Goal: Task Accomplishment & Management: Use online tool/utility

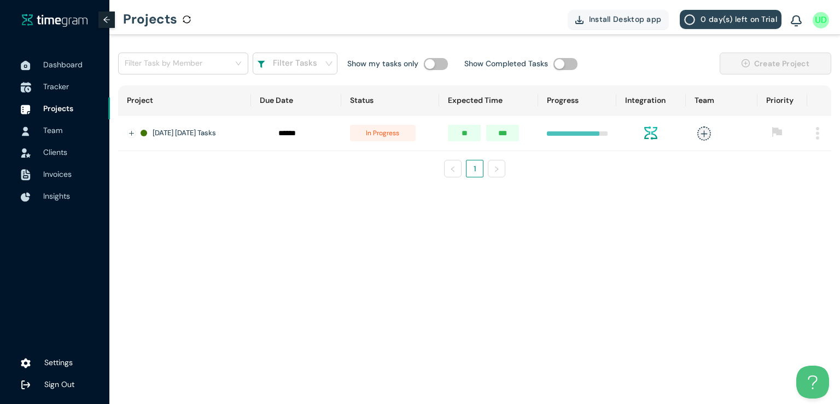
click at [51, 85] on span "Tracker" at bounding box center [56, 86] width 26 height 10
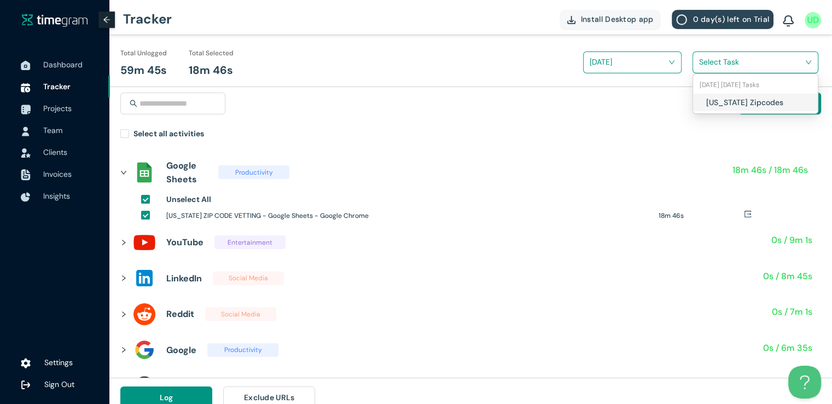
click at [728, 66] on input "search" at bounding box center [751, 62] width 105 height 16
click at [701, 103] on div "[US_STATE] Zipcodes" at bounding box center [755, 103] width 125 height 18
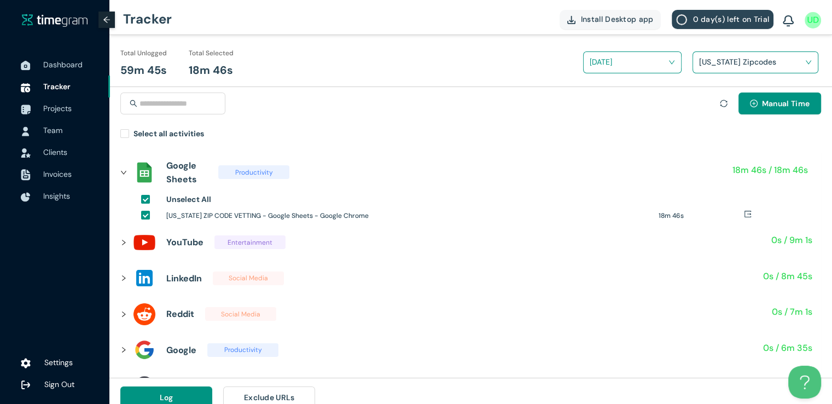
scroll to position [13, 0]
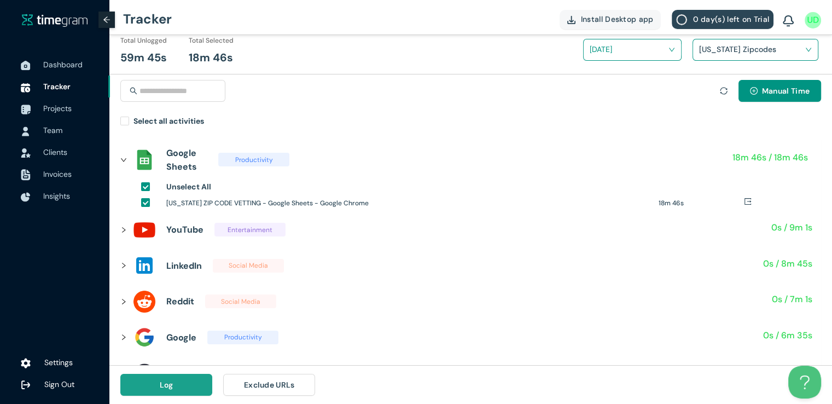
click at [187, 385] on button "Log" at bounding box center [166, 385] width 92 height 22
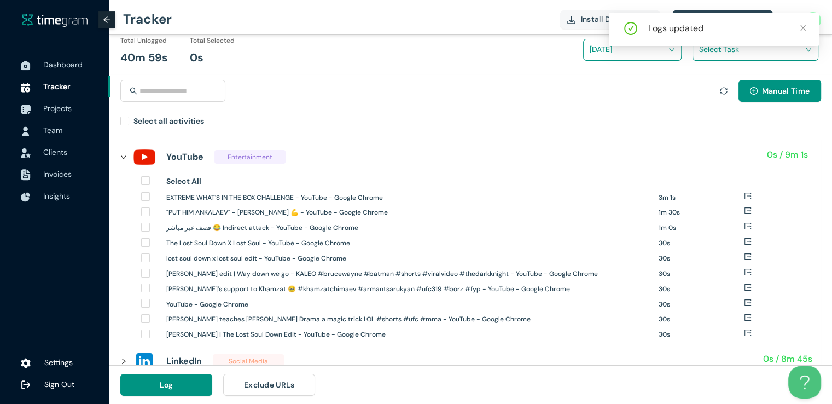
scroll to position [0, 0]
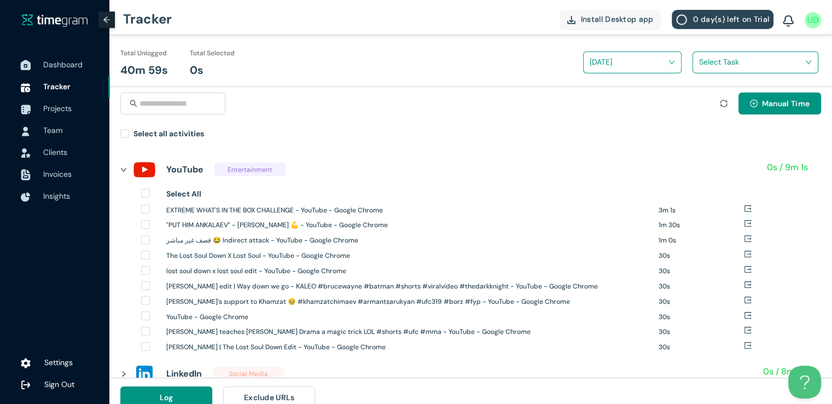
click at [60, 71] on span "Dashboard" at bounding box center [72, 65] width 58 height 22
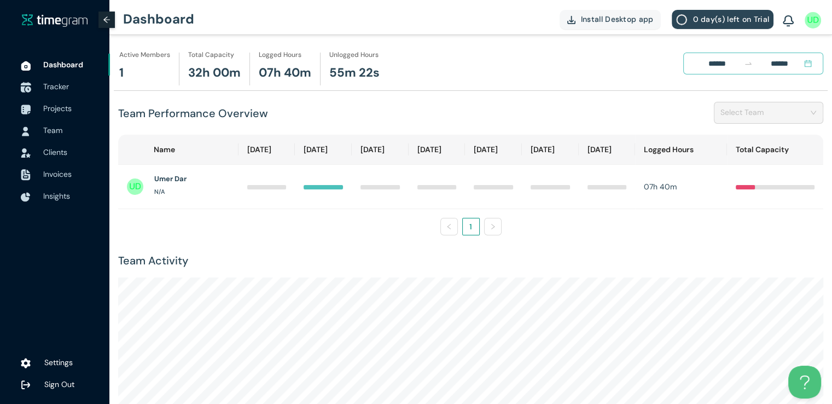
click at [57, 89] on span "Tracker" at bounding box center [56, 86] width 26 height 10
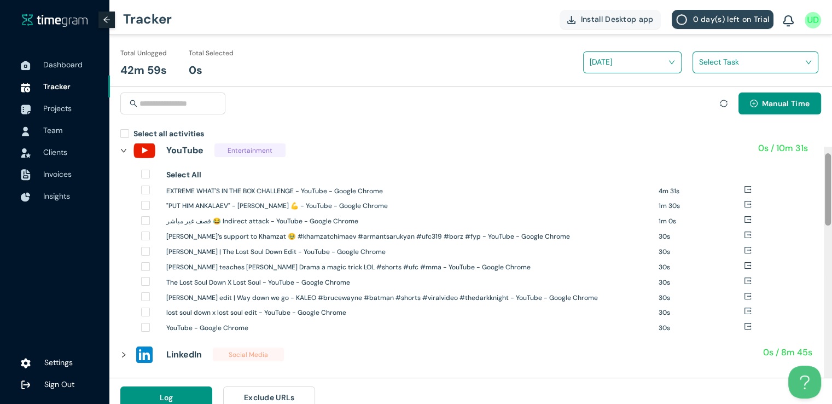
scroll to position [15, 0]
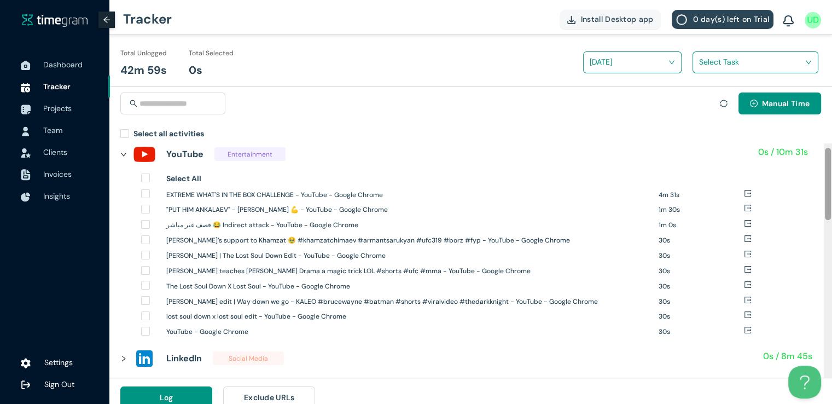
drag, startPoint x: 827, startPoint y: 166, endPoint x: 830, endPoint y: 171, distance: 5.9
click at [830, 171] on div at bounding box center [828, 184] width 6 height 72
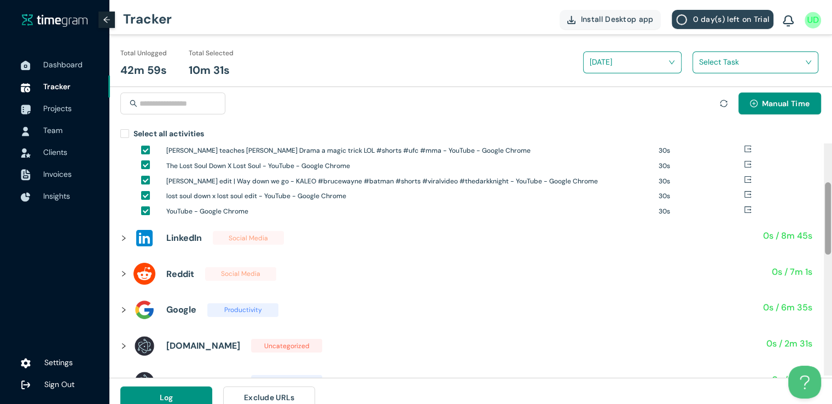
drag, startPoint x: 828, startPoint y: 187, endPoint x: 829, endPoint y: 224, distance: 37.8
click at [829, 224] on div at bounding box center [828, 218] width 6 height 72
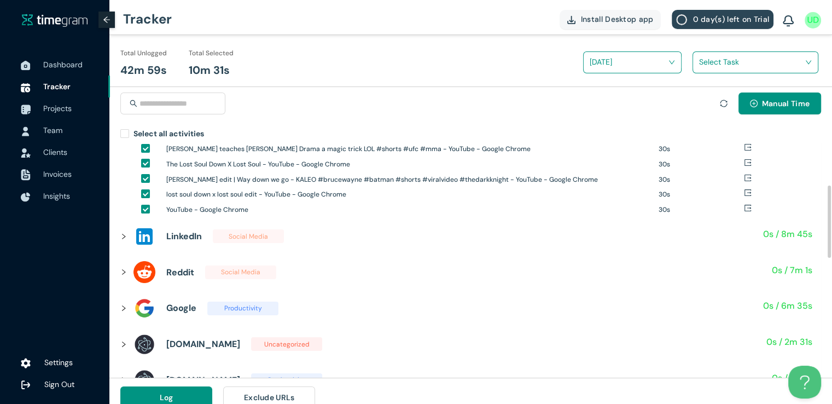
click at [126, 235] on icon "right" at bounding box center [123, 236] width 7 height 7
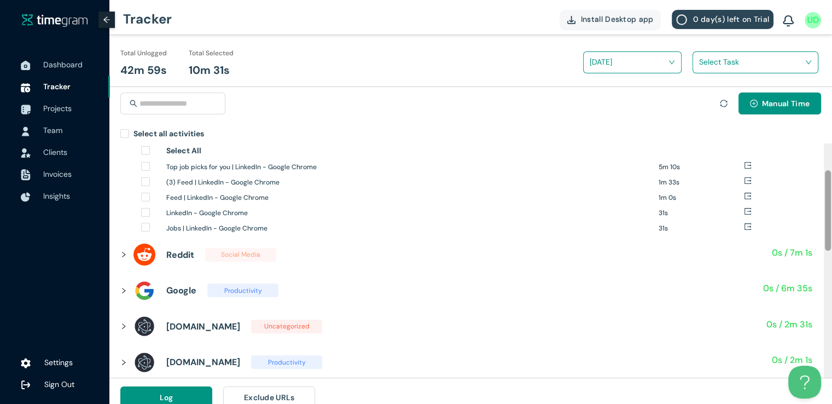
drag, startPoint x: 830, startPoint y: 217, endPoint x: 831, endPoint y: 197, distance: 19.8
click at [831, 197] on div at bounding box center [828, 260] width 8 height 234
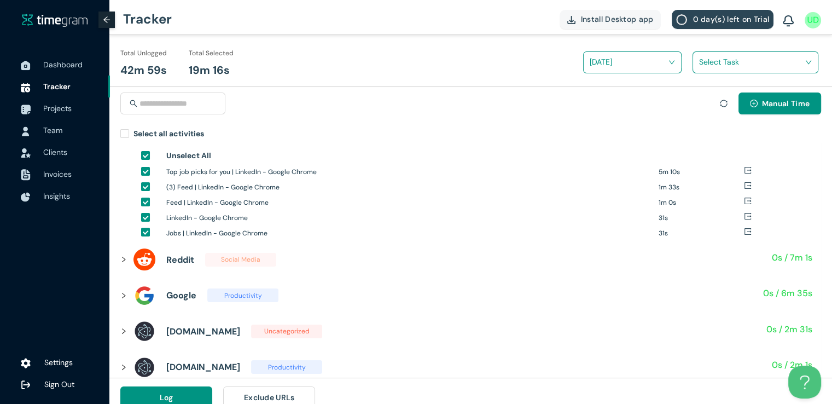
click at [697, 78] on div "Select Task" at bounding box center [751, 66] width 118 height 40
click at [706, 63] on input "search" at bounding box center [751, 62] width 105 height 16
click at [704, 98] on div "[US_STATE] Zipcodes" at bounding box center [755, 103] width 125 height 18
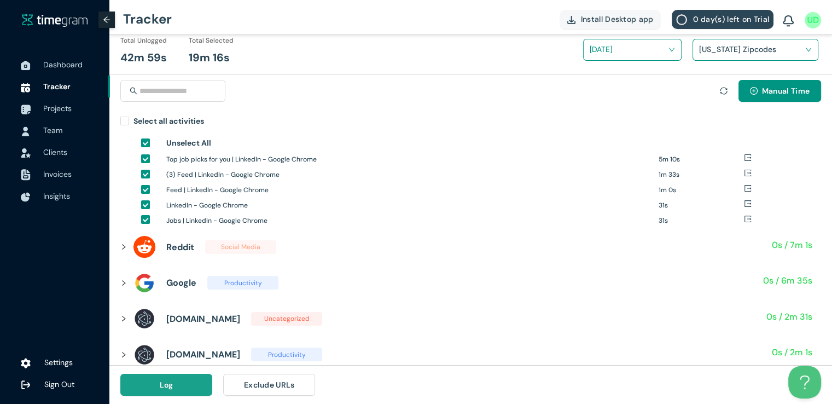
click at [151, 389] on button "Log" at bounding box center [166, 385] width 92 height 22
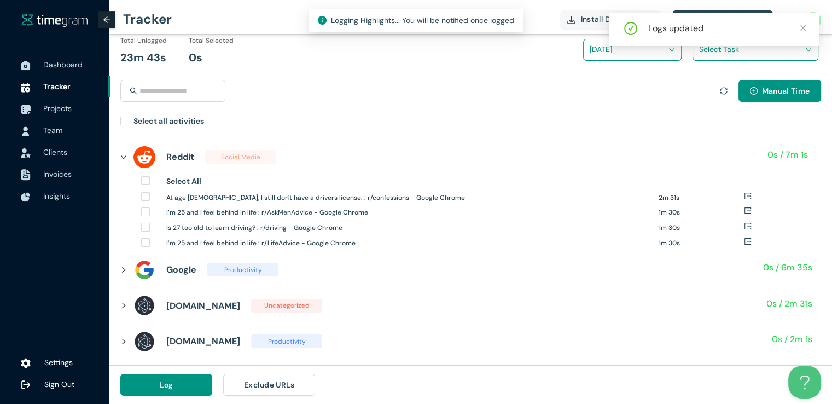
scroll to position [0, 0]
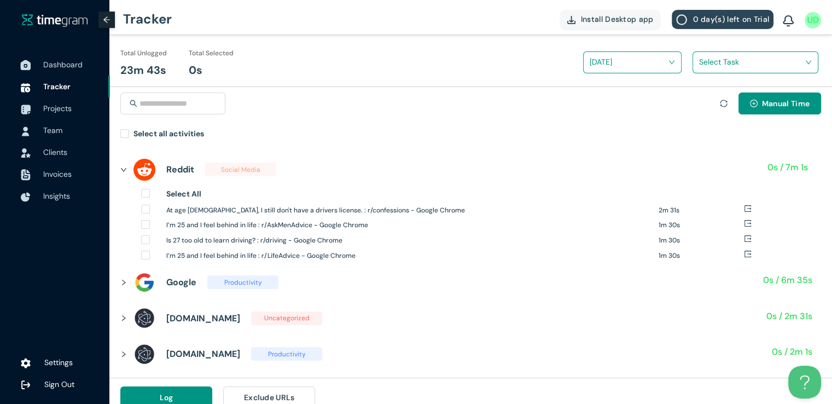
click at [55, 67] on span "Dashboard" at bounding box center [62, 65] width 39 height 10
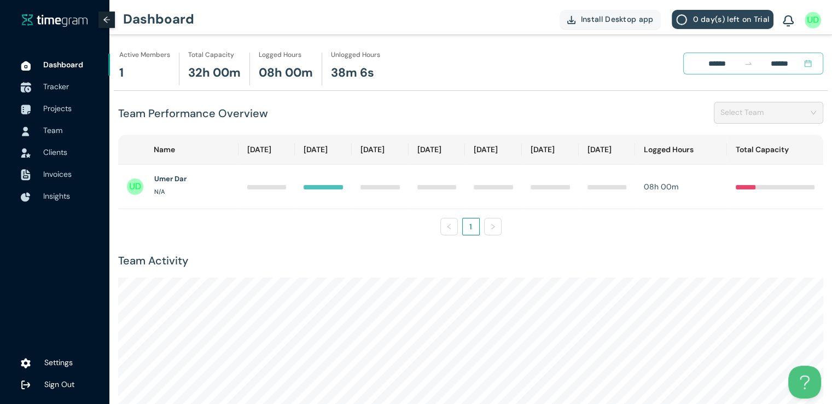
click at [68, 89] on span "Tracker" at bounding box center [56, 86] width 26 height 10
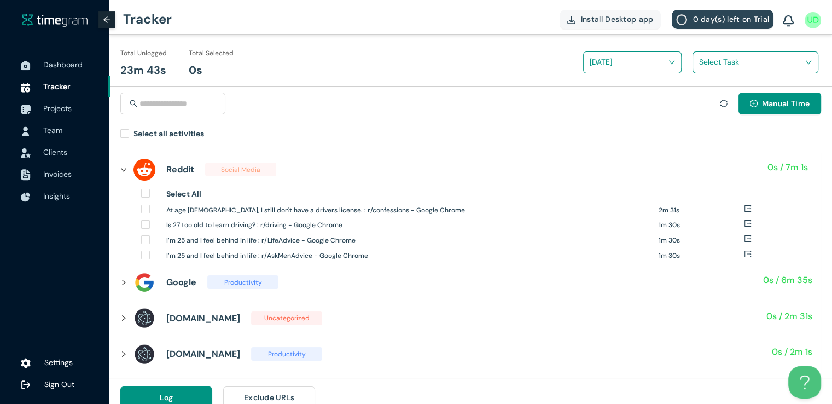
scroll to position [13, 0]
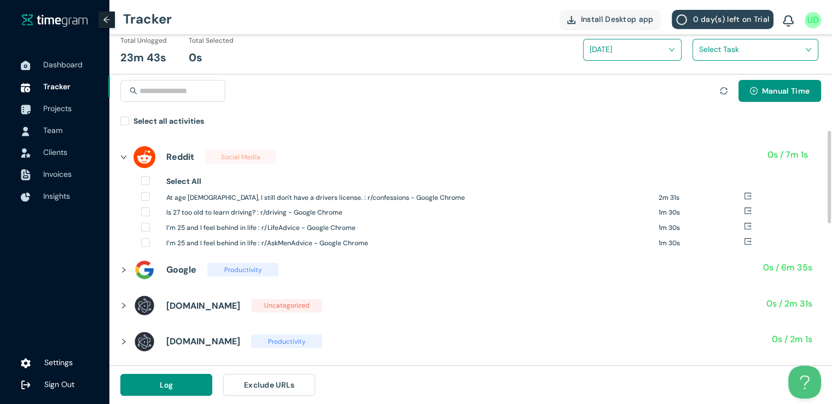
click at [126, 305] on icon "right" at bounding box center [123, 305] width 7 height 7
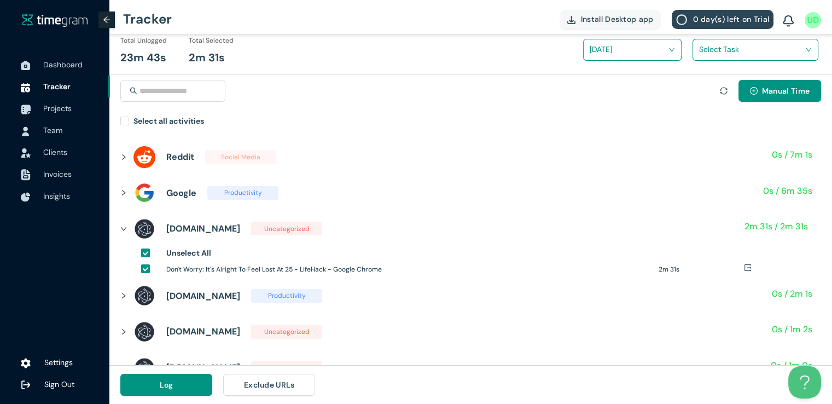
click at [706, 50] on input "search" at bounding box center [751, 49] width 105 height 16
click at [697, 87] on div "[US_STATE] Zipcodes" at bounding box center [755, 90] width 125 height 18
click at [171, 382] on span "Log" at bounding box center [167, 384] width 14 height 12
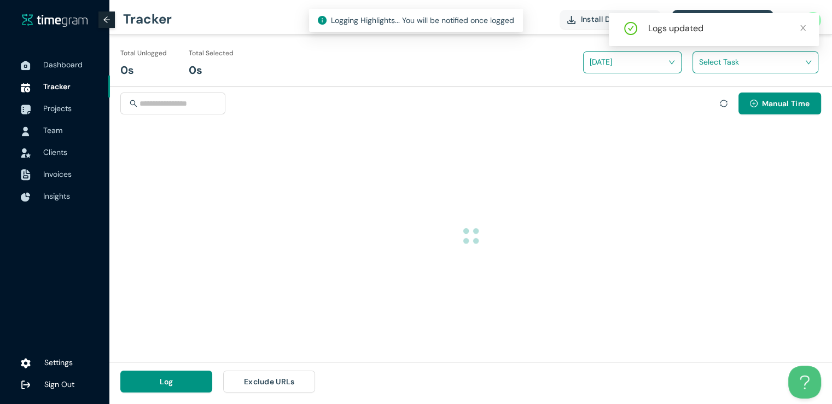
scroll to position [0, 0]
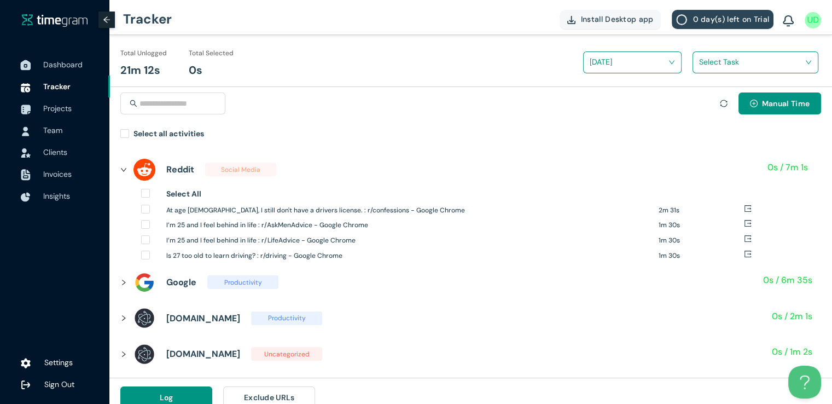
click at [60, 64] on span "Dashboard" at bounding box center [62, 65] width 39 height 10
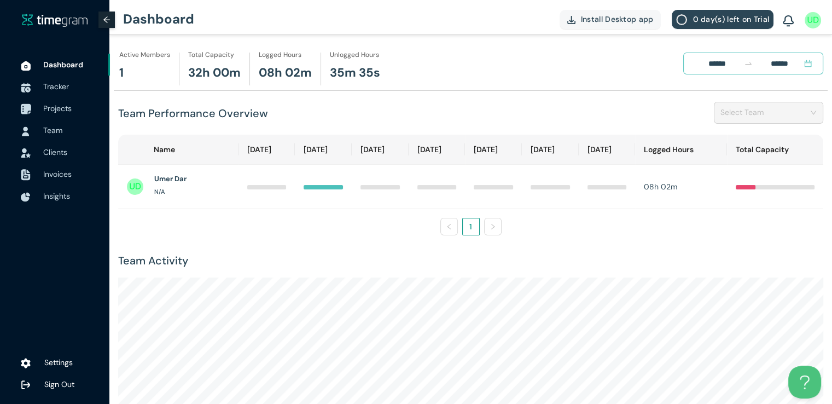
click at [57, 109] on span "Projects" at bounding box center [57, 108] width 28 height 10
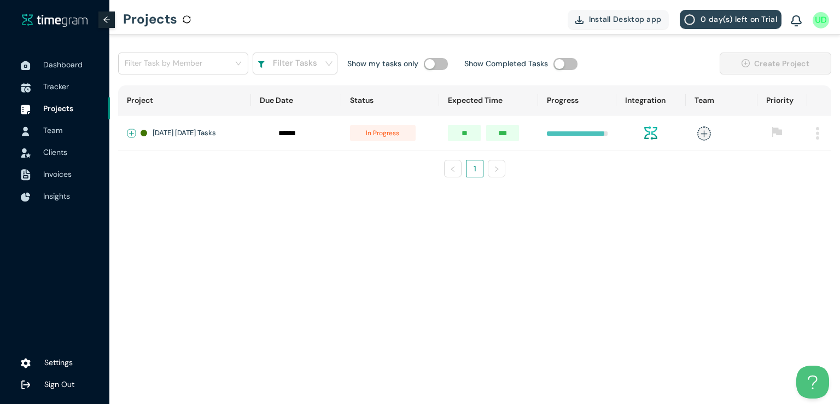
click at [132, 129] on button "Expand row" at bounding box center [131, 133] width 9 height 9
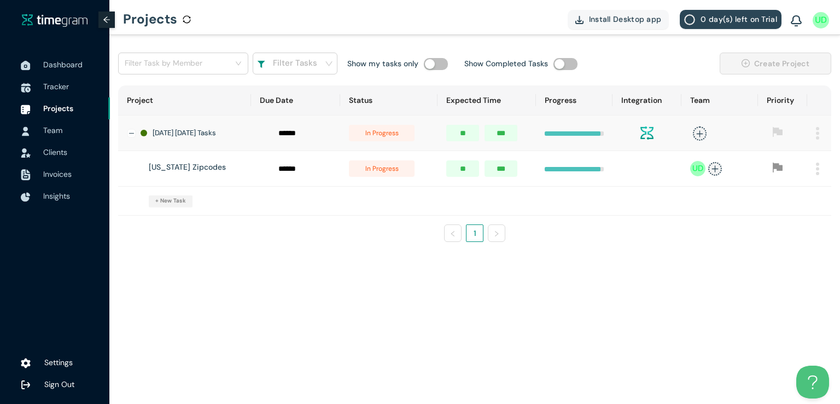
click at [378, 173] on span "in progress" at bounding box center [382, 168] width 66 height 16
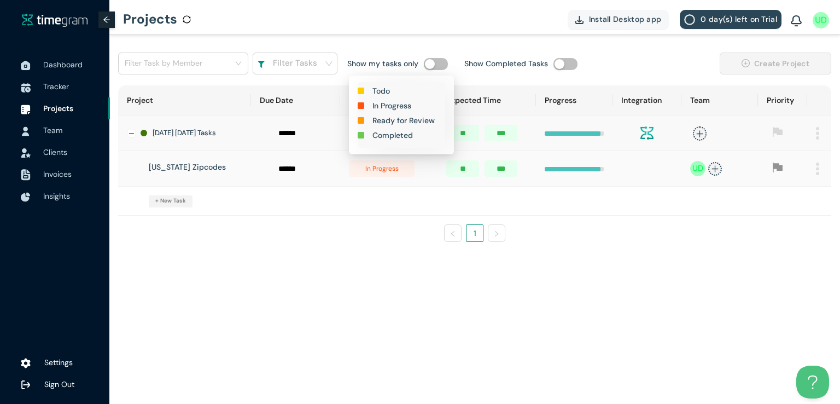
click at [392, 130] on h1 "Completed" at bounding box center [392, 135] width 40 height 12
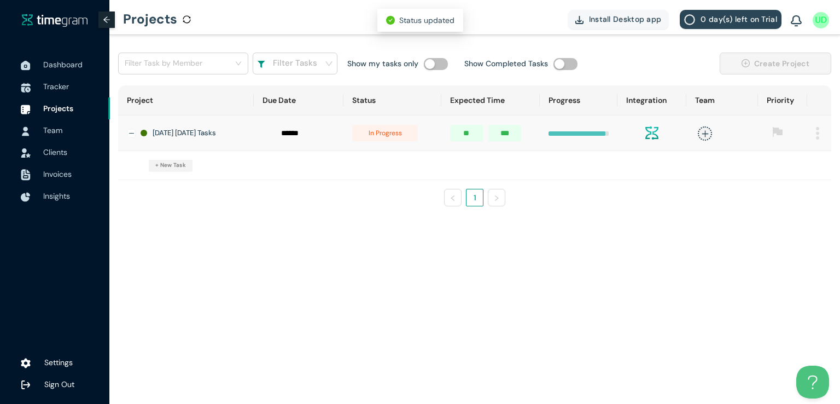
click at [385, 138] on span "in progress" at bounding box center [385, 133] width 66 height 16
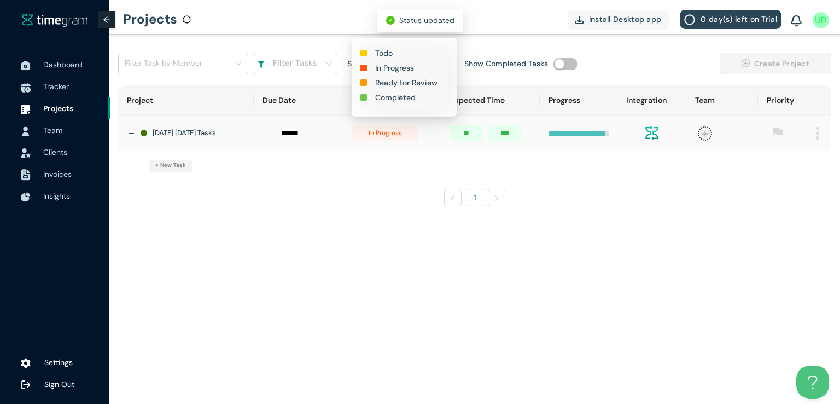
click at [390, 101] on h1 "Completed" at bounding box center [395, 97] width 40 height 12
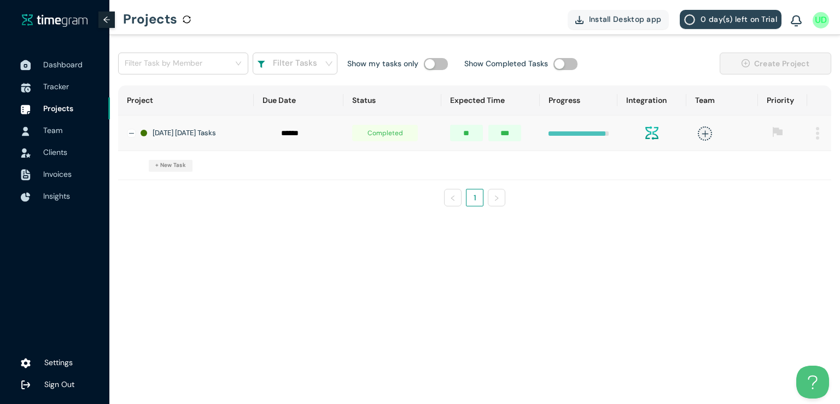
click at [67, 61] on span "Dashboard" at bounding box center [62, 65] width 39 height 10
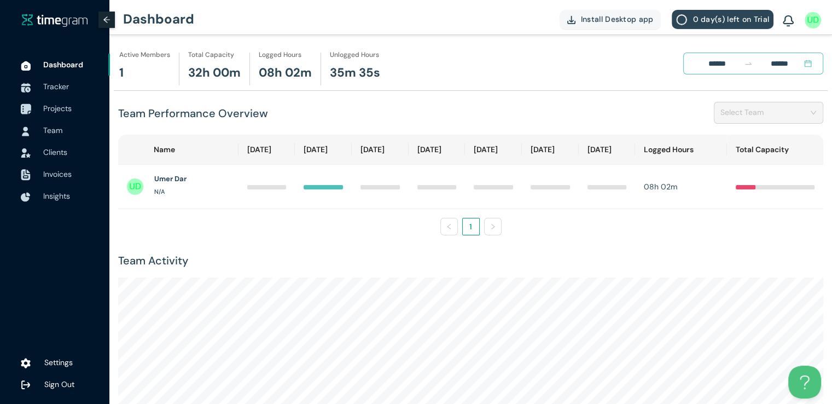
click at [60, 108] on span "Projects" at bounding box center [57, 108] width 28 height 10
